Goal: Task Accomplishment & Management: Manage account settings

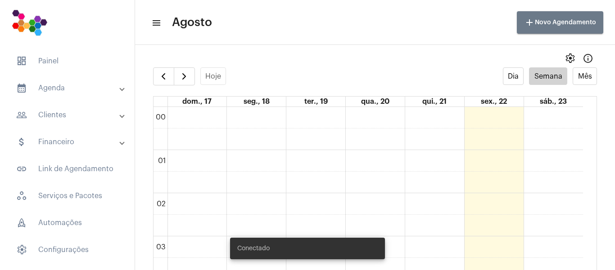
scroll to position [260, 0]
click at [67, 111] on mat-panel-title "people_outline Clientes" at bounding box center [68, 115] width 104 height 11
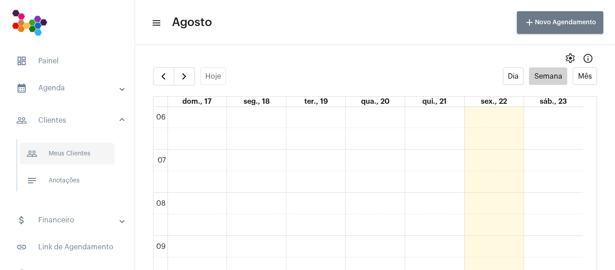
click at [70, 156] on span "people_outline Meus Clientes" at bounding box center [66, 154] width 95 height 22
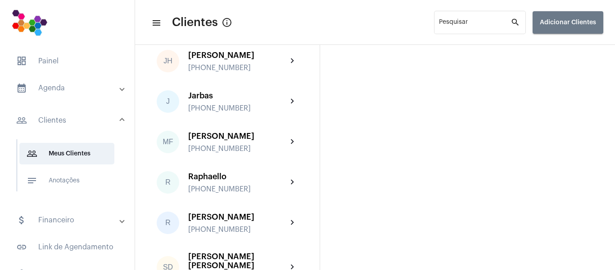
scroll to position [119, 0]
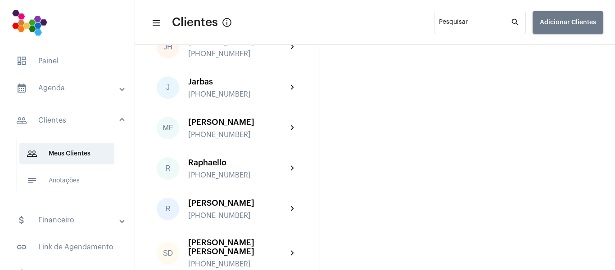
click at [69, 91] on mat-panel-title "calendar_month_outlined Agenda" at bounding box center [68, 88] width 104 height 11
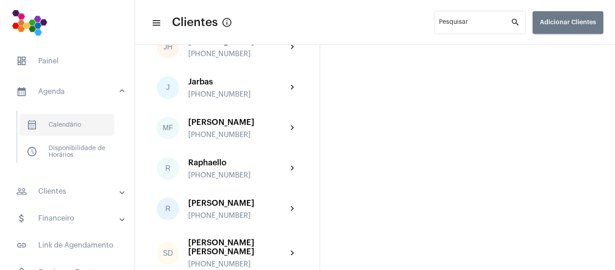
click at [75, 123] on span "calendar_month_outlined Calendário" at bounding box center [66, 125] width 95 height 22
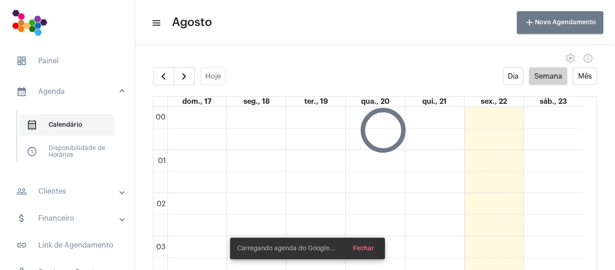
scroll to position [260, 0]
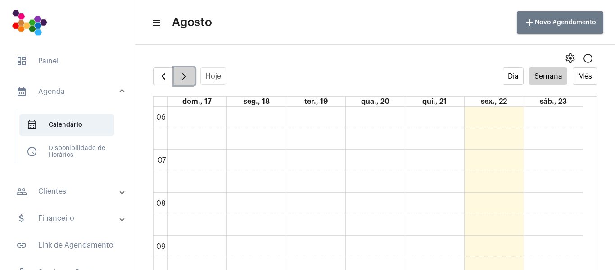
click at [188, 78] on span "button" at bounding box center [184, 76] width 11 height 11
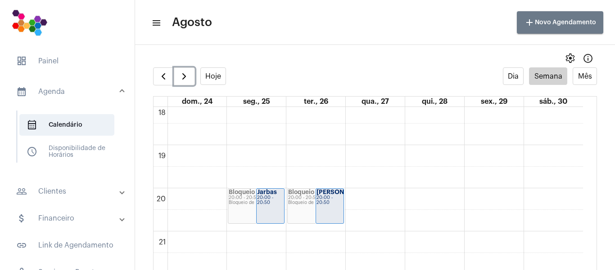
scroll to position [800, 0]
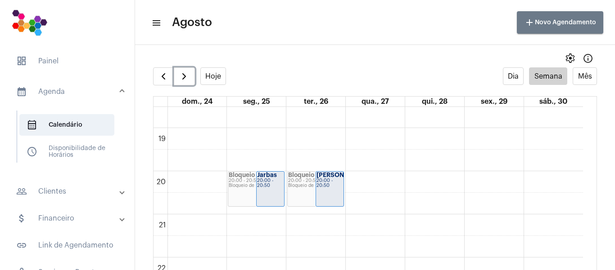
click at [280, 188] on div "20:00 - 20:50" at bounding box center [270, 184] width 27 height 10
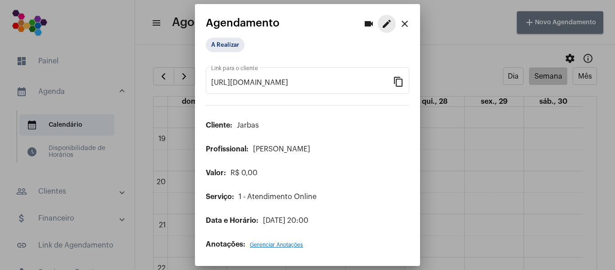
click at [384, 25] on mat-icon "edit" at bounding box center [386, 23] width 11 height 11
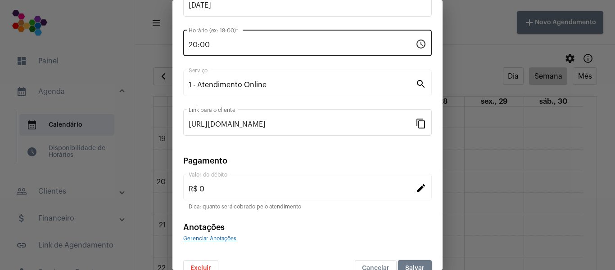
scroll to position [117, 0]
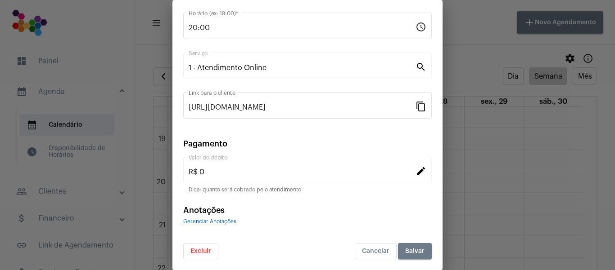
click at [415, 170] on mat-icon "edit" at bounding box center [420, 171] width 11 height 11
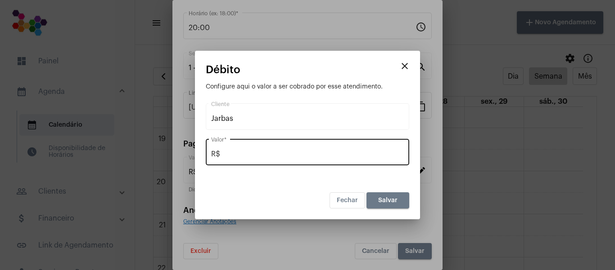
click at [295, 156] on input "R$" at bounding box center [307, 154] width 193 height 8
click at [250, 160] on div "R$ , Valor *" at bounding box center [307, 151] width 193 height 28
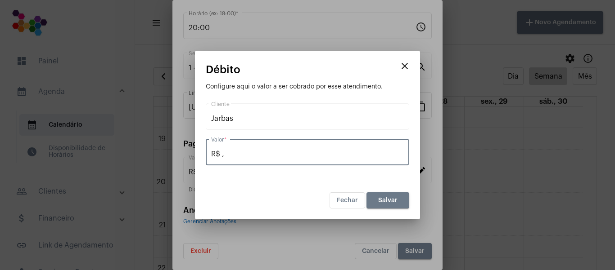
click at [244, 155] on input "R$ ," at bounding box center [307, 154] width 193 height 8
type input "R$ 75,00"
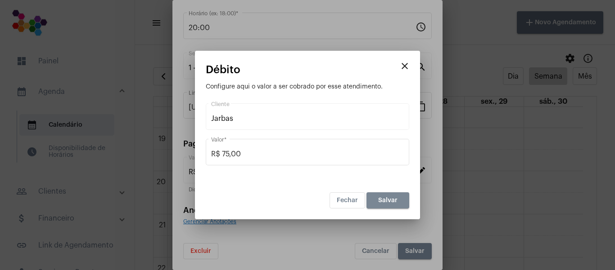
click at [403, 198] on button "Salvar" at bounding box center [387, 201] width 43 height 16
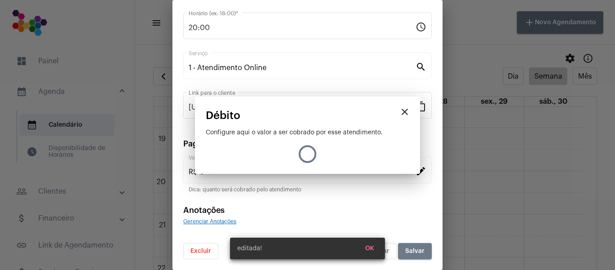
type input "R$ 75"
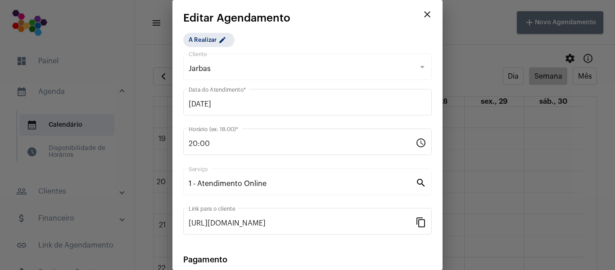
scroll to position [0, 0]
click at [204, 69] on span "Jarbas" at bounding box center [200, 69] width 22 height 7
click at [418, 70] on div at bounding box center [422, 67] width 8 height 7
click at [229, 41] on mat-icon "edit" at bounding box center [223, 42] width 11 height 11
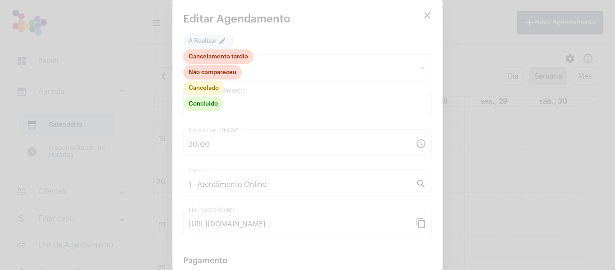
drag, startPoint x: 440, startPoint y: 164, endPoint x: 440, endPoint y: 215, distance: 51.3
click at [440, 215] on div at bounding box center [307, 135] width 615 height 270
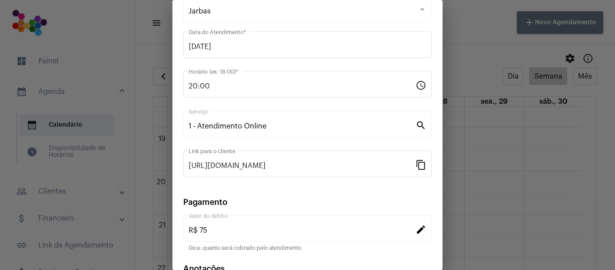
scroll to position [117, 0]
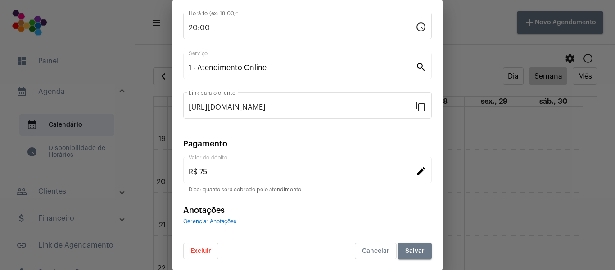
click at [408, 247] on button "Salvar" at bounding box center [415, 251] width 34 height 16
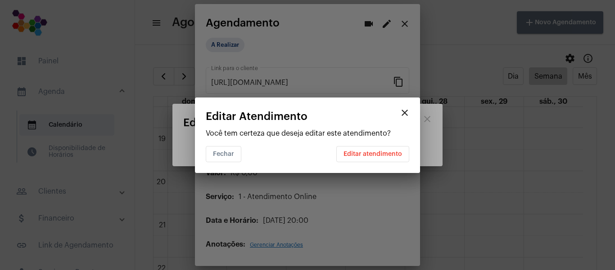
scroll to position [0, 0]
click at [375, 158] on button "Editar atendimento" at bounding box center [372, 154] width 73 height 16
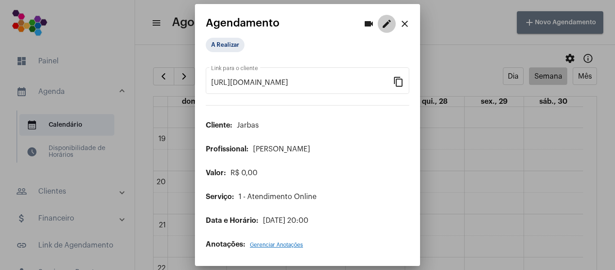
click at [381, 25] on mat-icon "edit" at bounding box center [386, 23] width 11 height 11
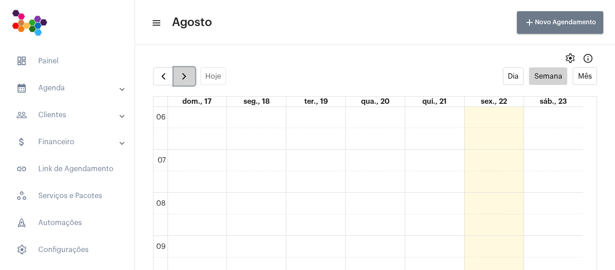
click at [188, 73] on span "button" at bounding box center [184, 76] width 11 height 11
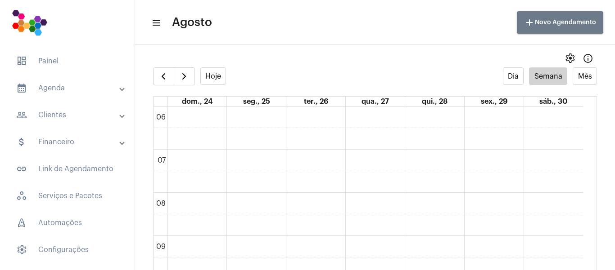
click at [59, 118] on mat-panel-title "people_outline Clientes" at bounding box center [68, 115] width 104 height 11
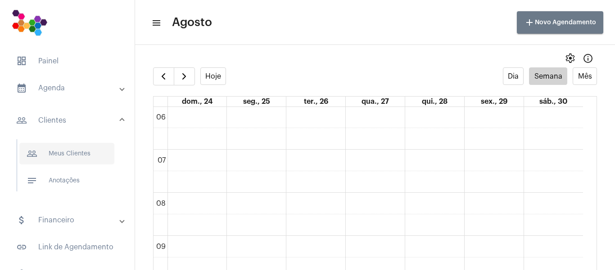
click at [73, 154] on span "people_outline Meus Clientes" at bounding box center [66, 154] width 95 height 22
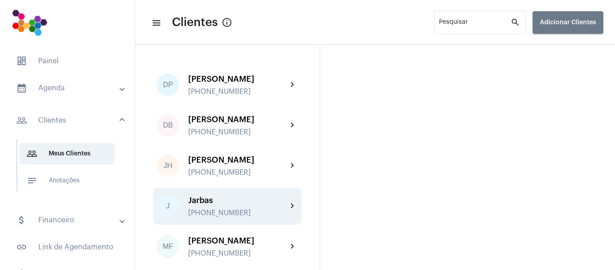
click at [207, 205] on div "Jarbas" at bounding box center [237, 200] width 99 height 9
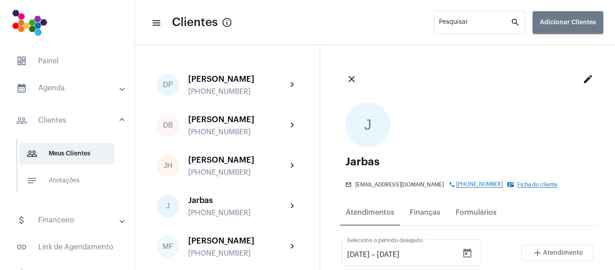
click at [582, 83] on mat-icon "edit" at bounding box center [587, 79] width 11 height 11
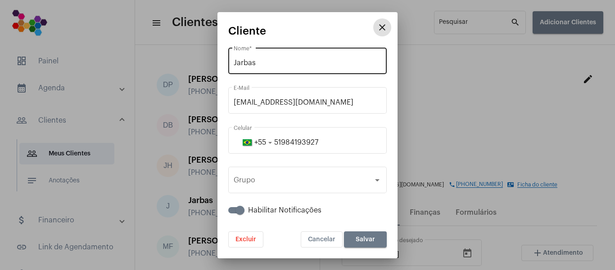
click at [293, 57] on div "Jarbas Nome *" at bounding box center [308, 60] width 148 height 28
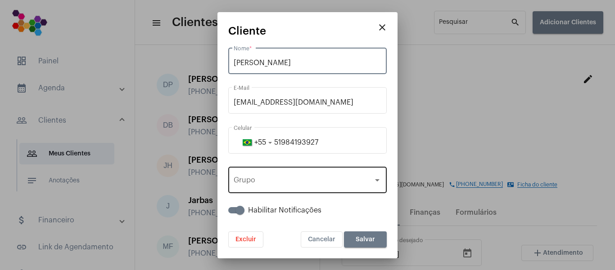
type input "[PERSON_NAME]"
click at [317, 177] on div "Grupo Grupo" at bounding box center [308, 179] width 148 height 28
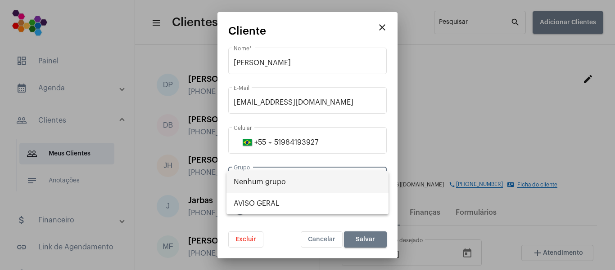
click at [317, 177] on span "Nenhum grupo" at bounding box center [308, 182] width 148 height 22
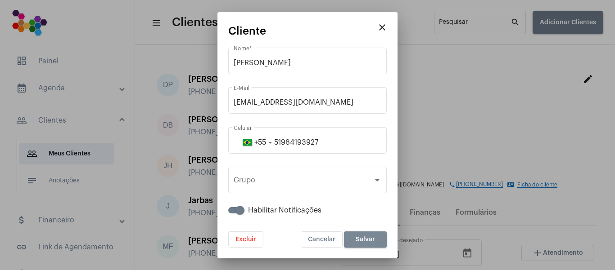
click at [356, 240] on span "Salvar" at bounding box center [364, 240] width 19 height 6
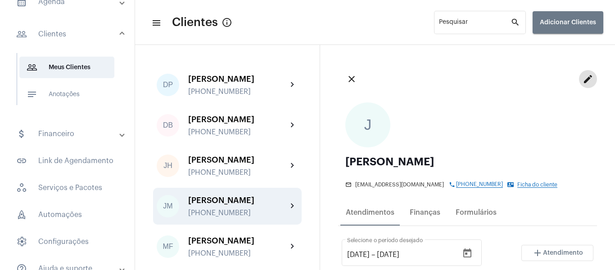
scroll to position [90, 0]
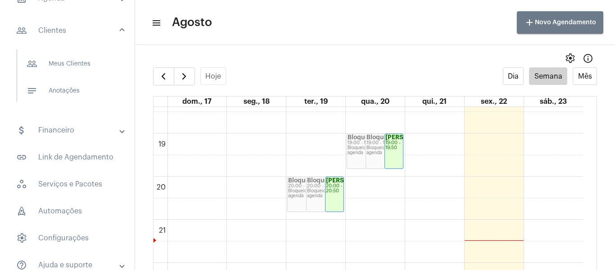
scroll to position [766, 0]
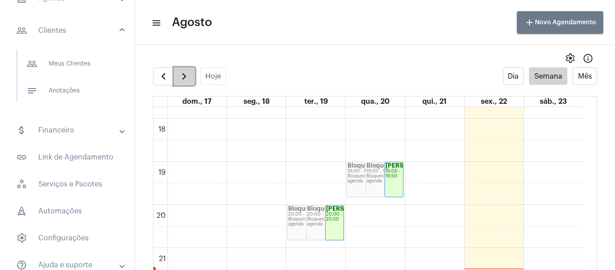
click at [186, 80] on span "button" at bounding box center [184, 76] width 11 height 11
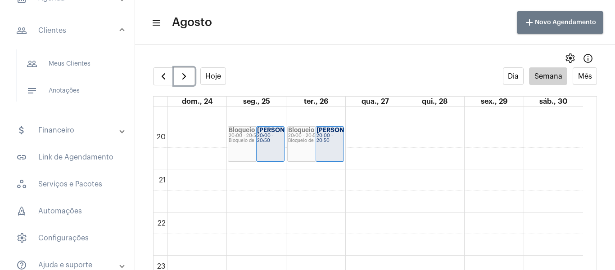
scroll to position [800, 0]
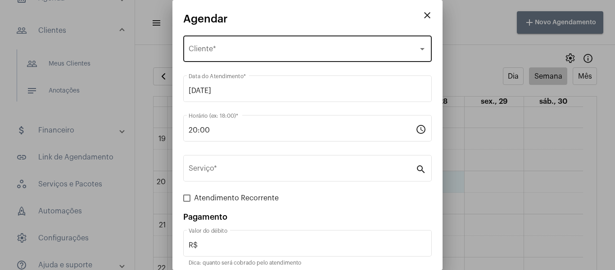
click at [317, 44] on div "Selecione o Cliente Cliente *" at bounding box center [308, 48] width 238 height 28
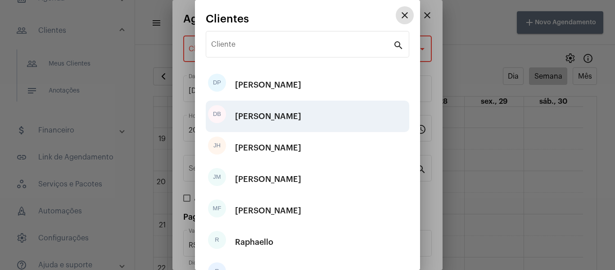
click at [293, 110] on div "[PERSON_NAME]" at bounding box center [268, 116] width 66 height 27
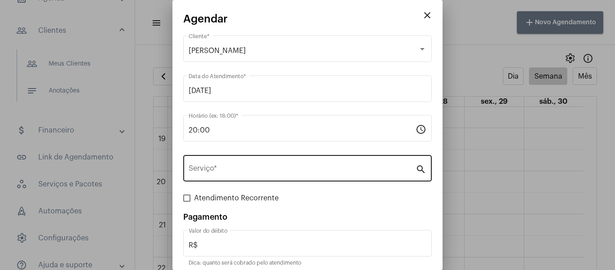
click at [265, 164] on div "Serviço *" at bounding box center [302, 167] width 227 height 28
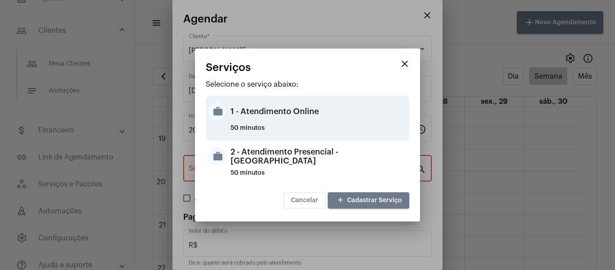
click at [274, 118] on div "1 - Atendimento Online" at bounding box center [318, 111] width 176 height 27
type input "1 - Atendimento Online"
type input "R$ 0"
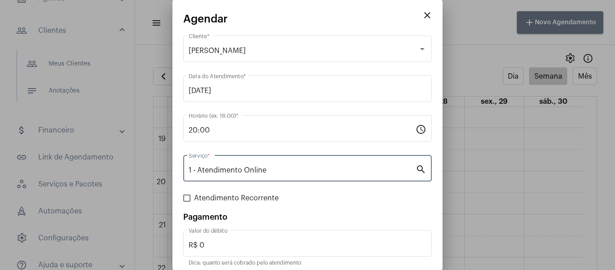
click at [188, 198] on span at bounding box center [186, 198] width 7 height 7
click at [187, 202] on input "Atendimento Recorrente" at bounding box center [186, 202] width 0 height 0
checkbox input "true"
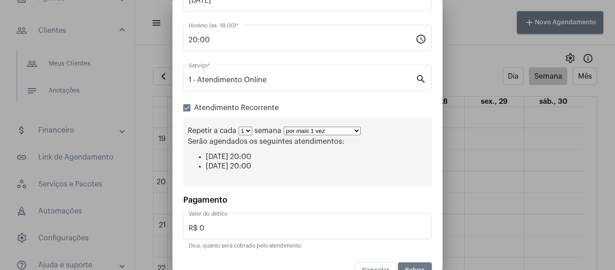
scroll to position [95, 0]
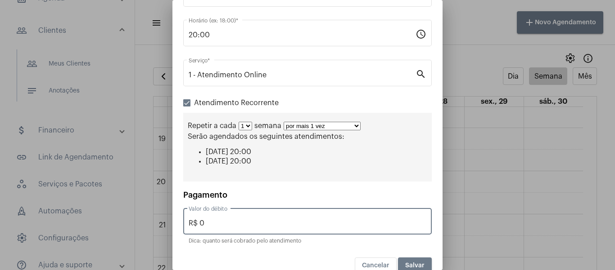
click at [234, 223] on input "R$ 0" at bounding box center [308, 224] width 238 height 8
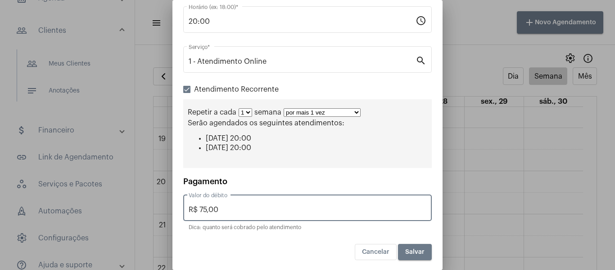
scroll to position [111, 0]
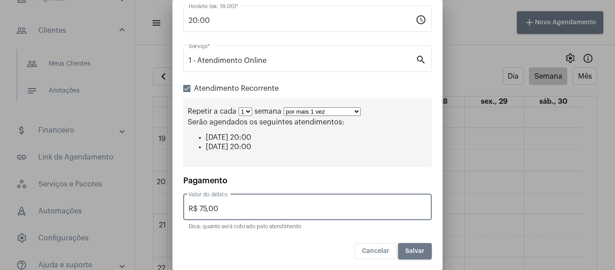
type input "R$ 75,00"
click at [298, 111] on select "por mais 1 vez por mais 2 vezes por mais 3 vezes por mais 4 vezes por mais 5 ve…" at bounding box center [321, 112] width 77 height 9
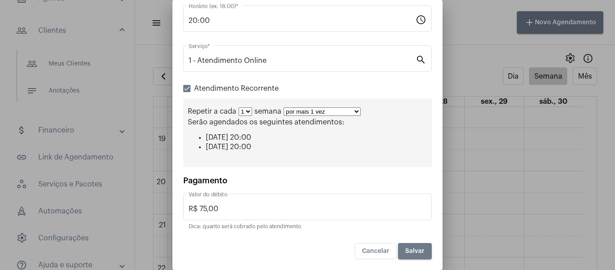
select select "9: 10"
click at [283, 108] on select "por mais 1 vez por mais 2 vezes por mais 3 vezes por mais 4 vezes por mais 5 ve…" at bounding box center [321, 112] width 77 height 9
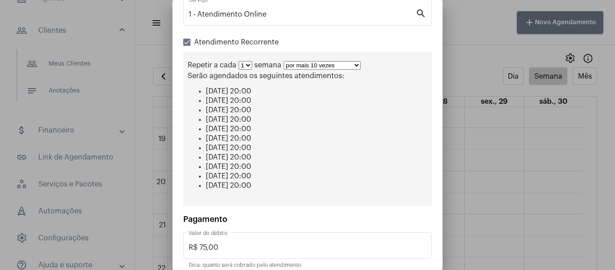
scroll to position [196, 0]
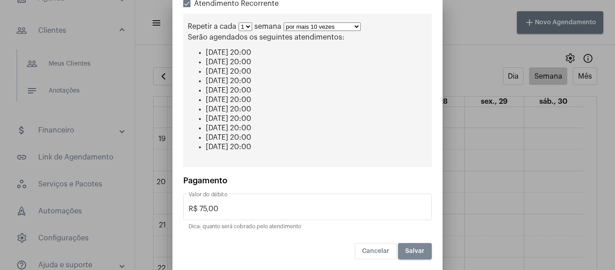
click at [411, 252] on span "Salvar" at bounding box center [414, 251] width 19 height 6
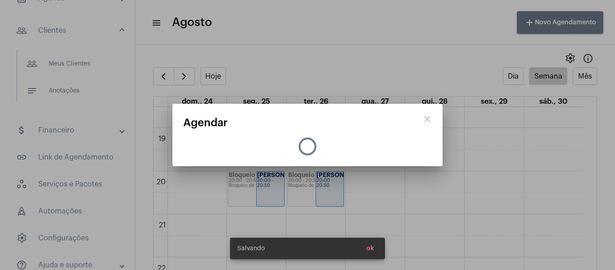
scroll to position [0, 0]
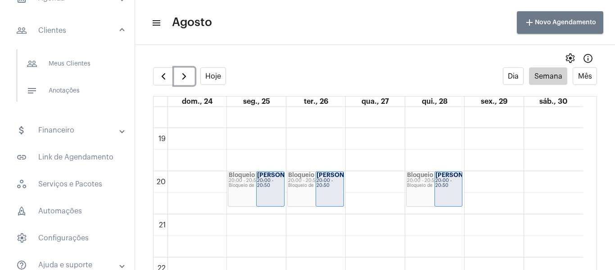
click at [261, 178] on strong "[PERSON_NAME]" at bounding box center [282, 175] width 50 height 6
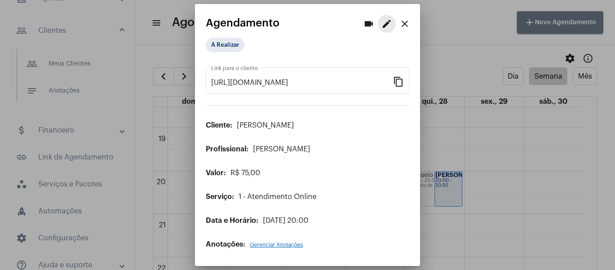
click at [382, 24] on mat-icon "edit" at bounding box center [386, 23] width 11 height 11
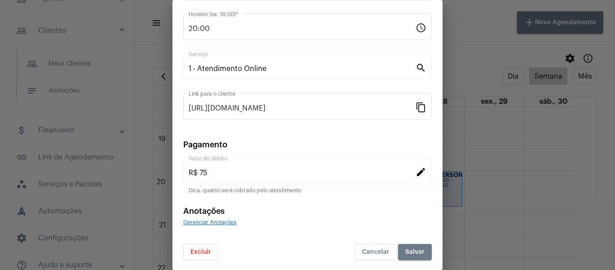
scroll to position [117, 0]
click at [415, 169] on mat-icon "edit" at bounding box center [420, 171] width 11 height 11
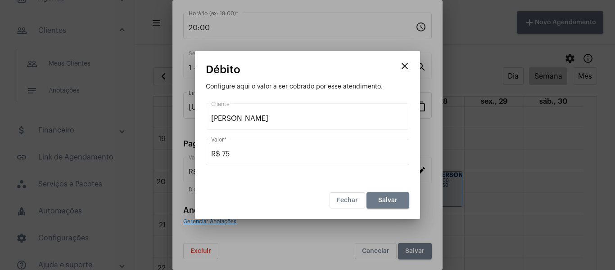
click at [409, 66] on mat-icon "close" at bounding box center [404, 66] width 11 height 11
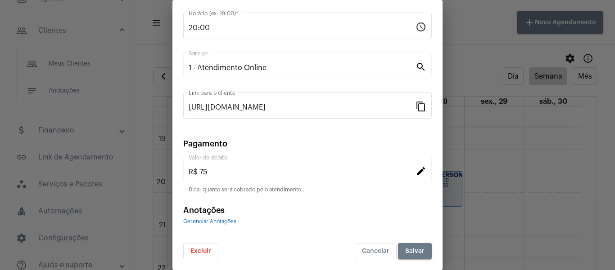
click at [236, 220] on span "Gerenciar Anotações" at bounding box center [209, 221] width 53 height 5
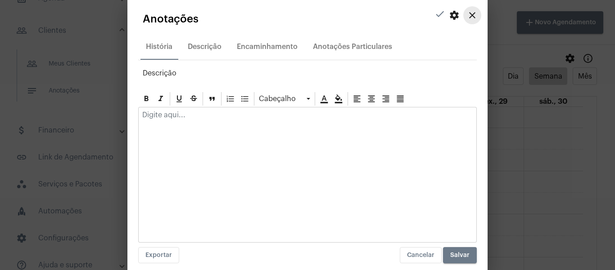
click at [467, 18] on mat-icon "close" at bounding box center [472, 15] width 11 height 11
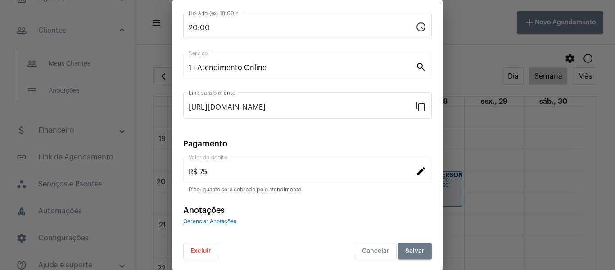
click at [211, 253] on span "Excluir" at bounding box center [200, 251] width 21 height 6
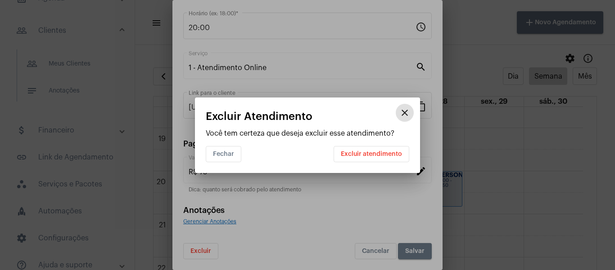
click at [349, 156] on span "Excluir atendimento" at bounding box center [371, 154] width 61 height 6
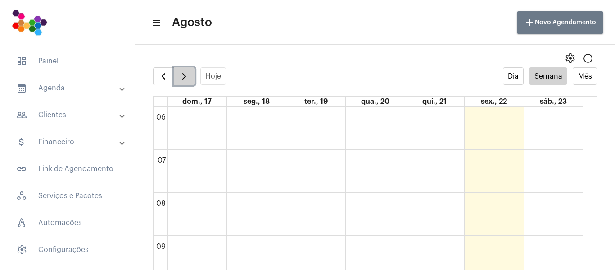
click at [184, 79] on span "button" at bounding box center [184, 76] width 11 height 11
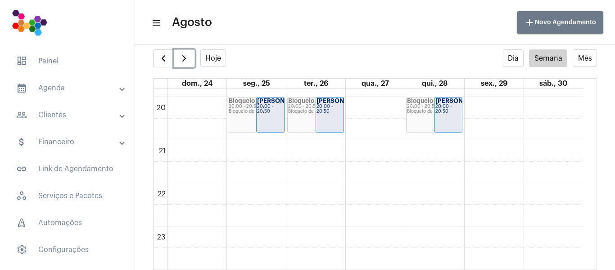
scroll to position [811, 0]
